Goal: Task Accomplishment & Management: Manage account settings

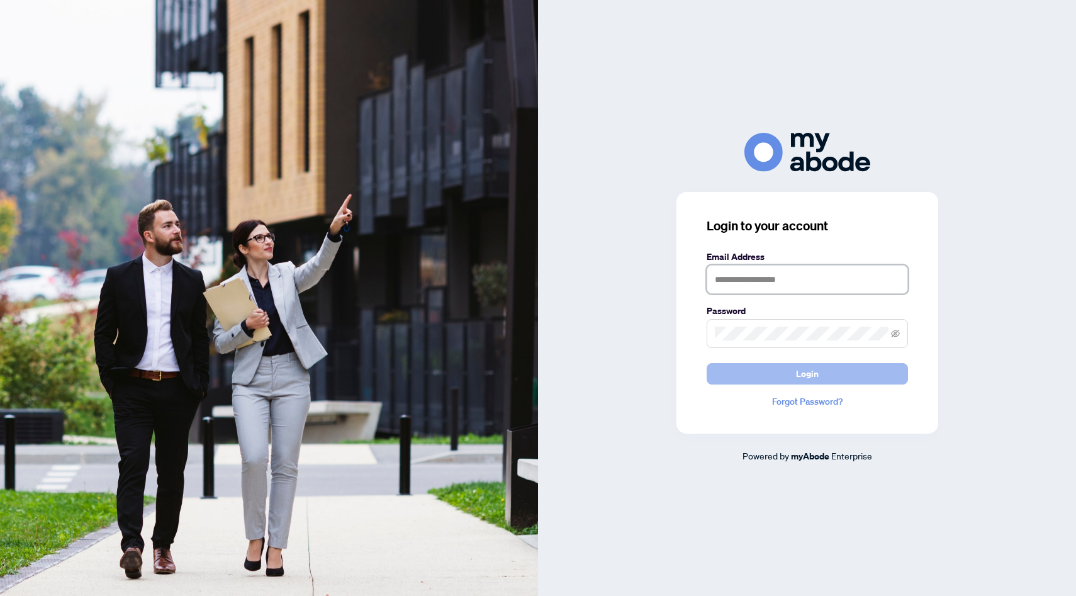
type input "**********"
click at [779, 369] on button "Login" at bounding box center [806, 373] width 201 height 21
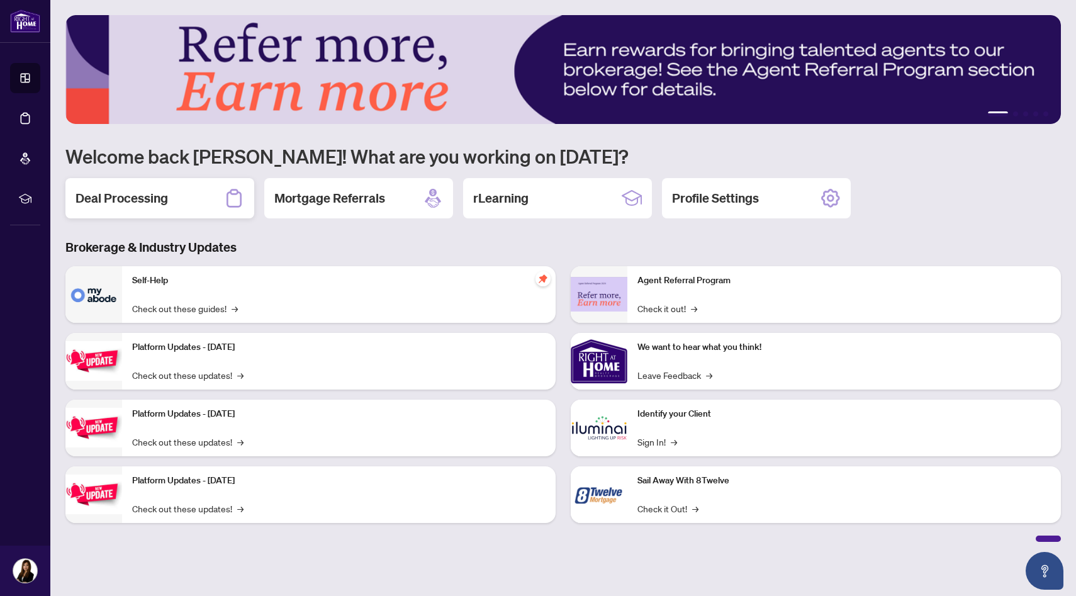
click at [122, 205] on h2 "Deal Processing" at bounding box center [121, 198] width 92 height 18
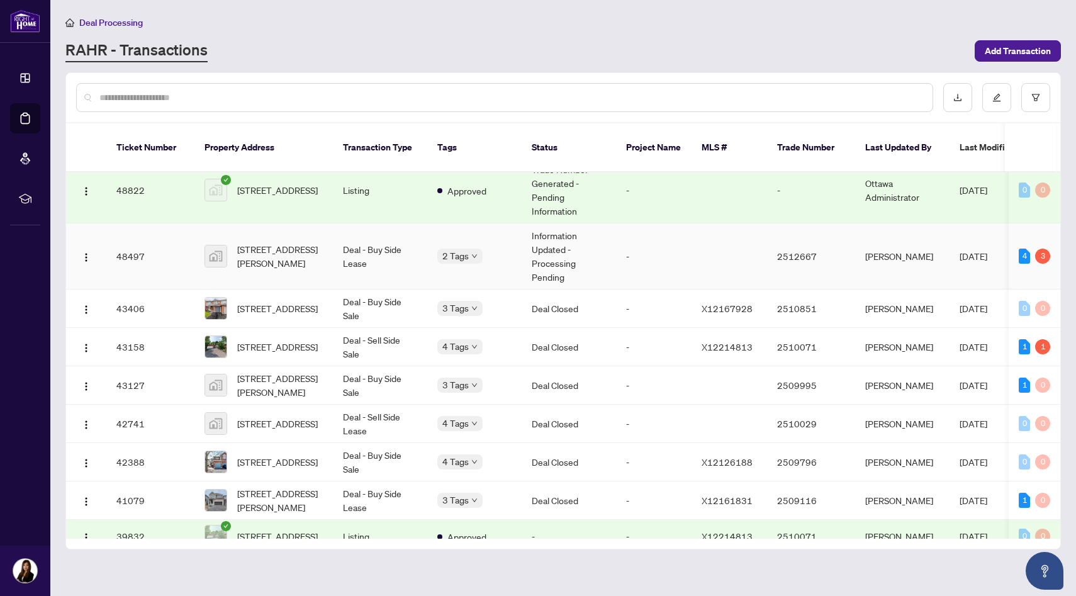
scroll to position [14, 0]
click at [315, 302] on span "[STREET_ADDRESS]" at bounding box center [277, 309] width 81 height 14
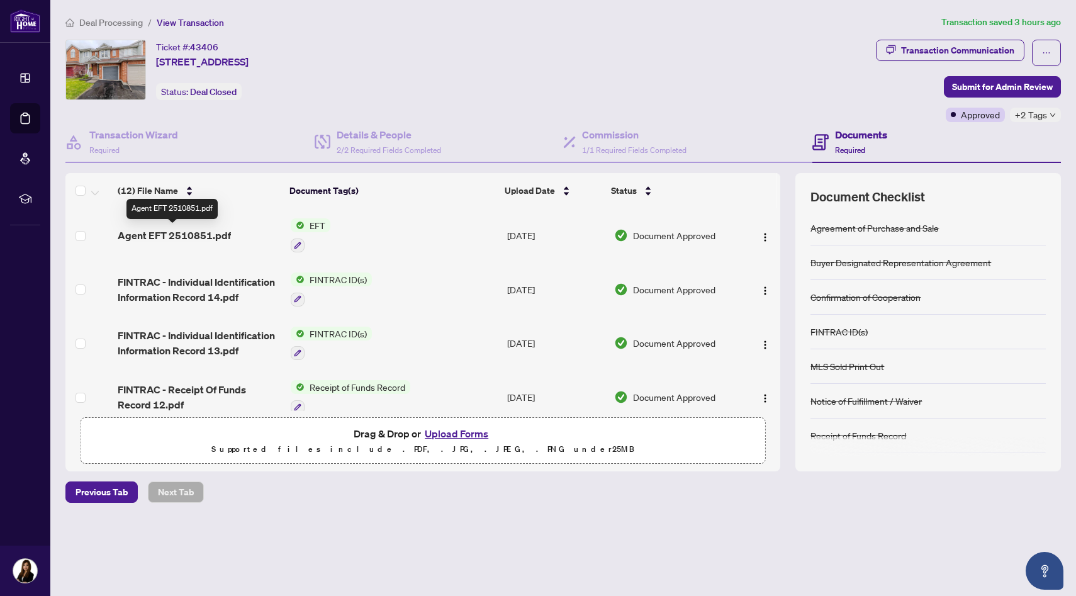
click at [199, 233] on span "Agent EFT 2510851.pdf" at bounding box center [174, 235] width 113 height 15
